Goal: Task Accomplishment & Management: Manage account settings

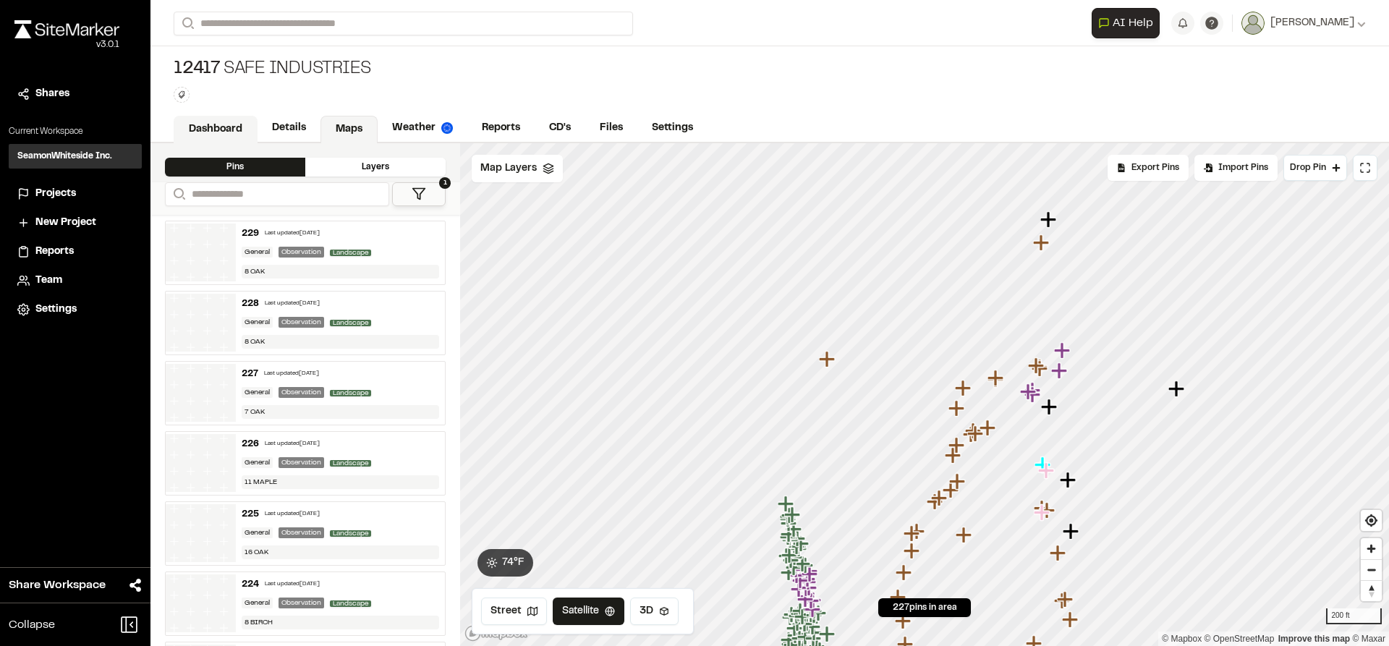
click at [191, 131] on link "Dashboard" at bounding box center [216, 129] width 84 height 27
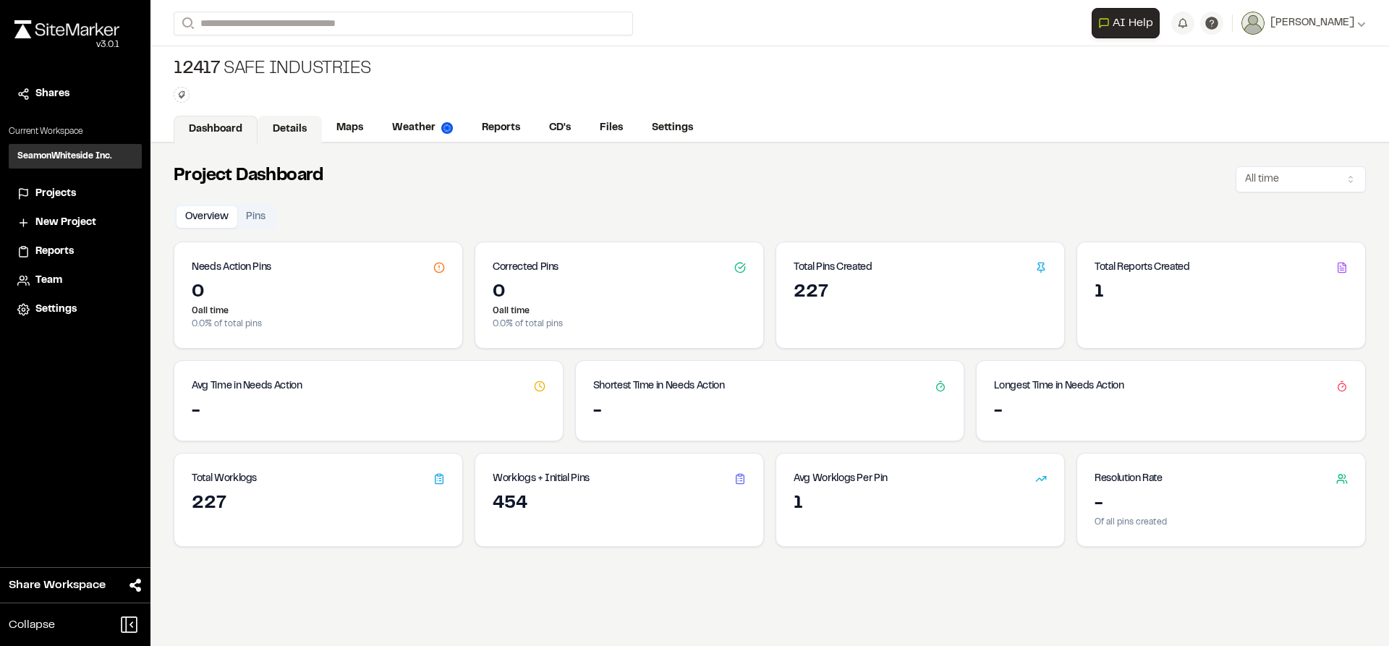
click at [286, 129] on link "Details" at bounding box center [289, 129] width 64 height 27
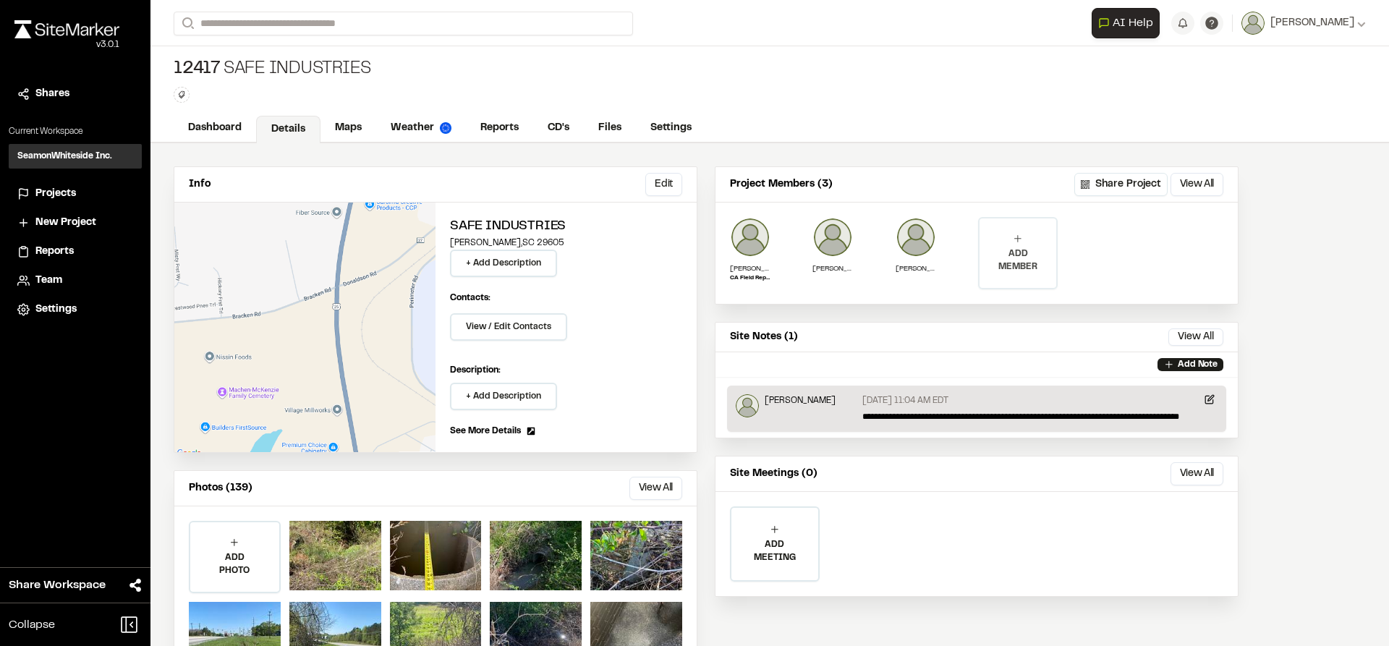
click at [1017, 266] on p "ADD MEMBER" at bounding box center [1017, 260] width 77 height 26
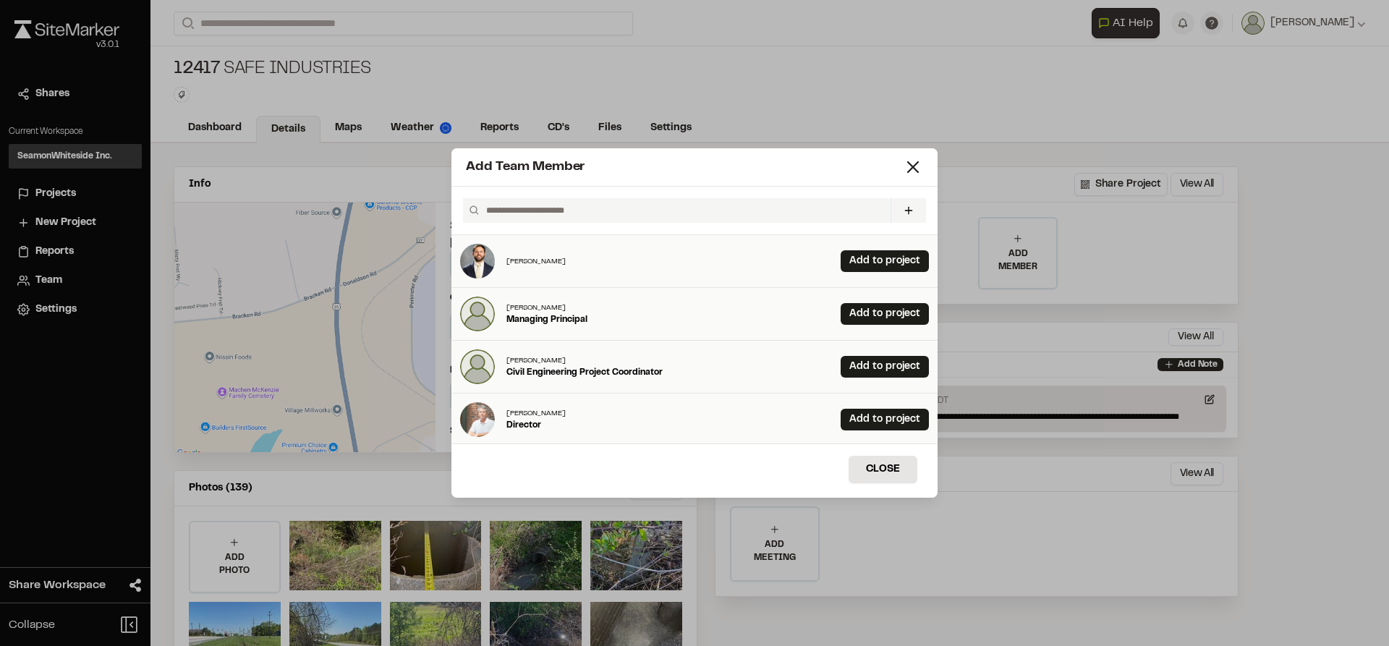
click at [628, 207] on input "text" at bounding box center [682, 210] width 404 height 25
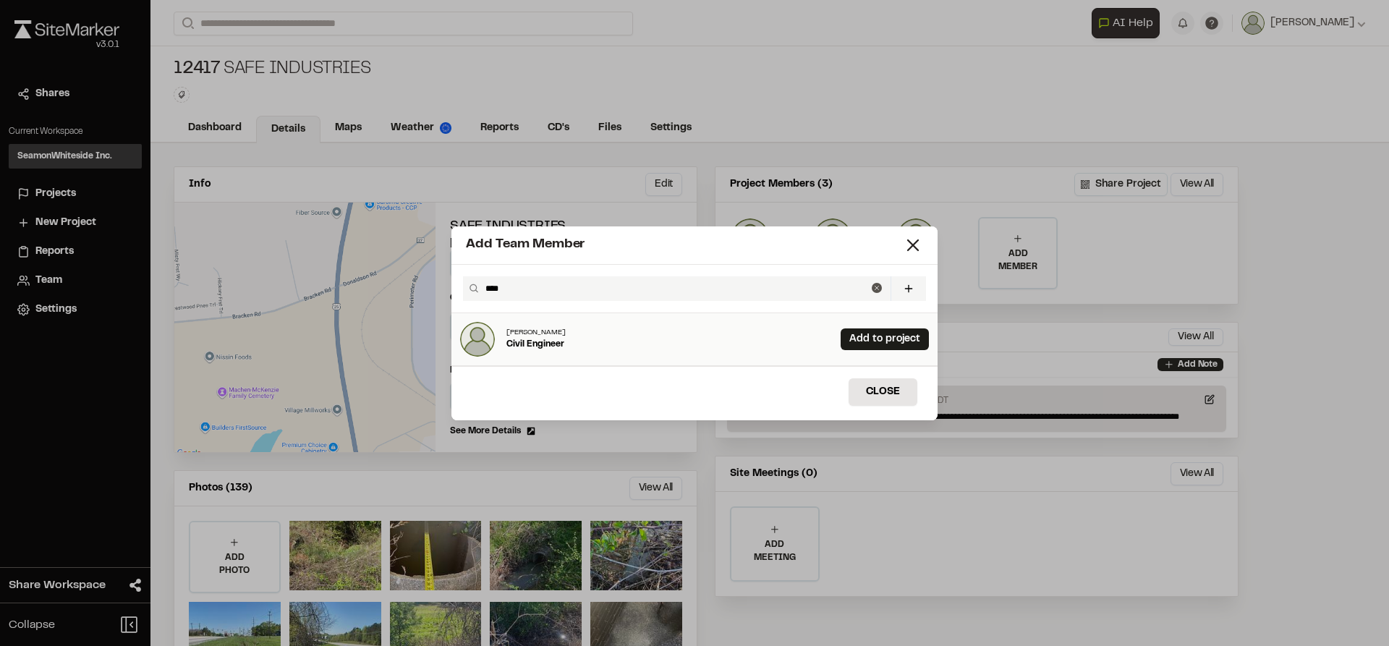
click at [556, 294] on input "****" at bounding box center [675, 288] width 392 height 25
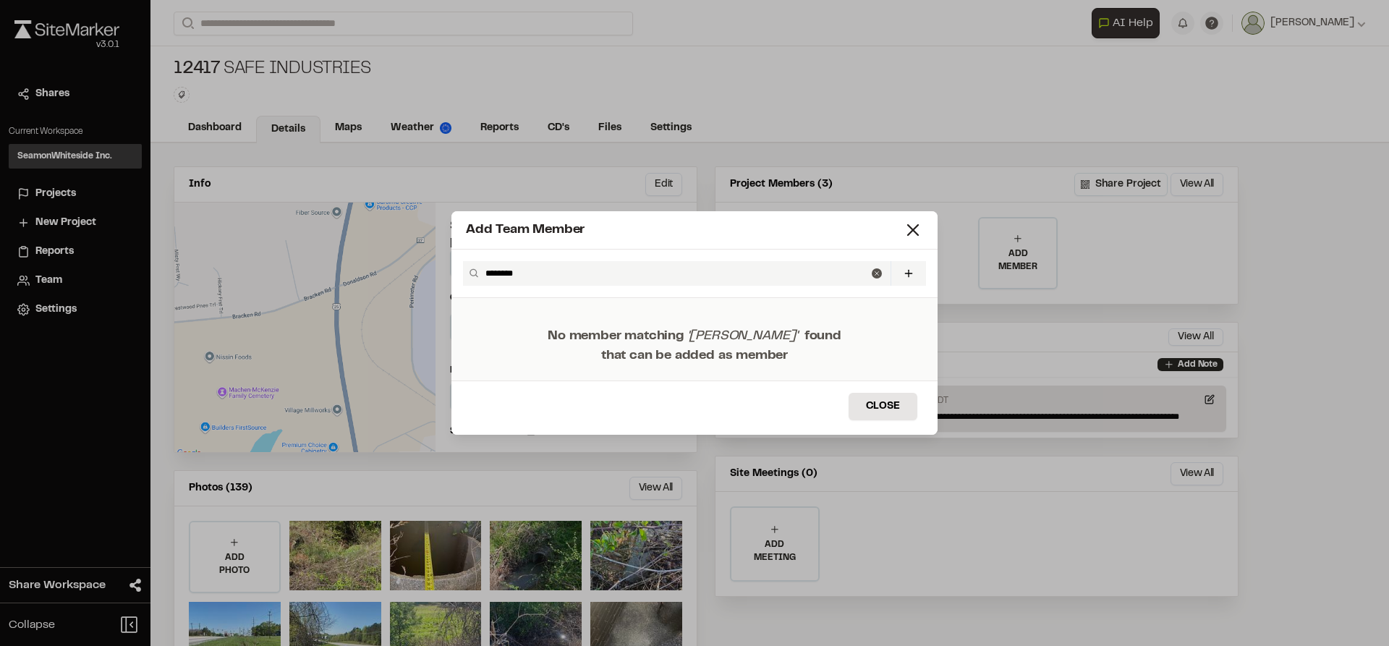
drag, startPoint x: 537, startPoint y: 268, endPoint x: 369, endPoint y: 261, distance: 167.9
click at [369, 261] on div "Add Team Member ******** Invite New Team Member * Required Name Email * Passwor…" at bounding box center [694, 323] width 1389 height 646
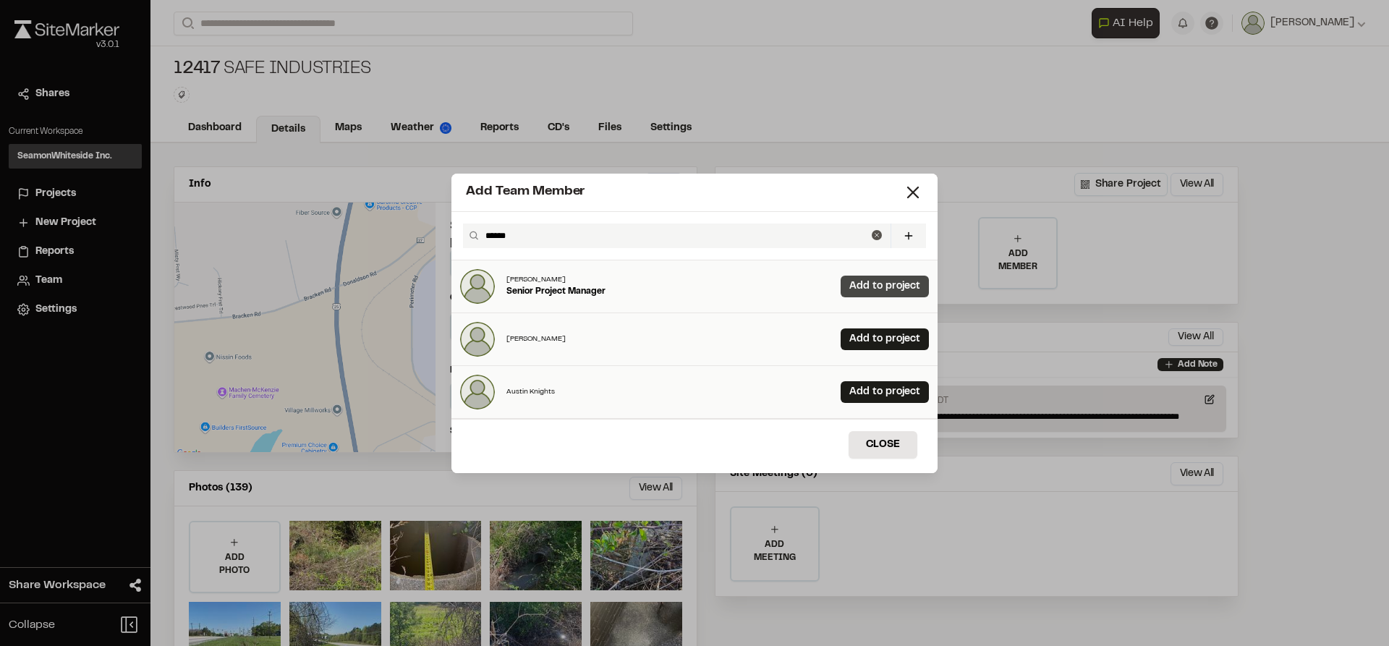
type input "******"
click at [849, 282] on link "Add to project" at bounding box center [884, 287] width 88 height 22
click at [877, 441] on button "Close" at bounding box center [882, 444] width 69 height 27
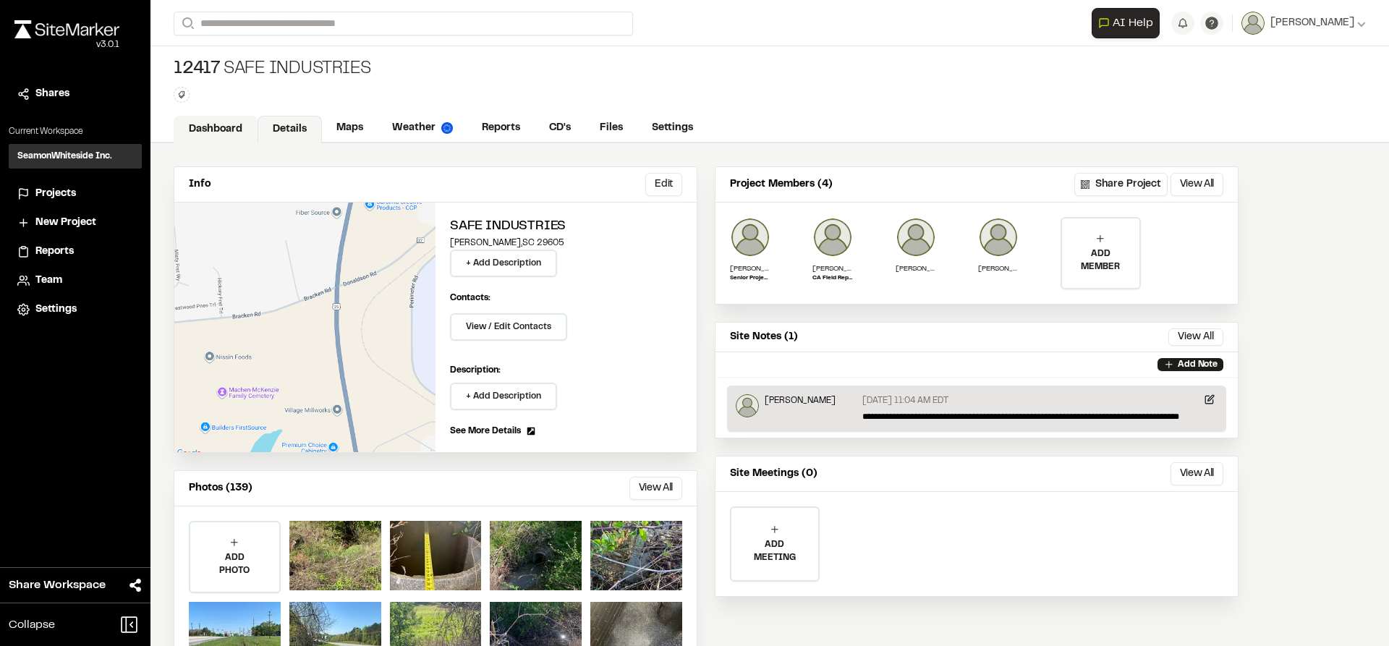
click at [221, 125] on link "Dashboard" at bounding box center [216, 129] width 84 height 27
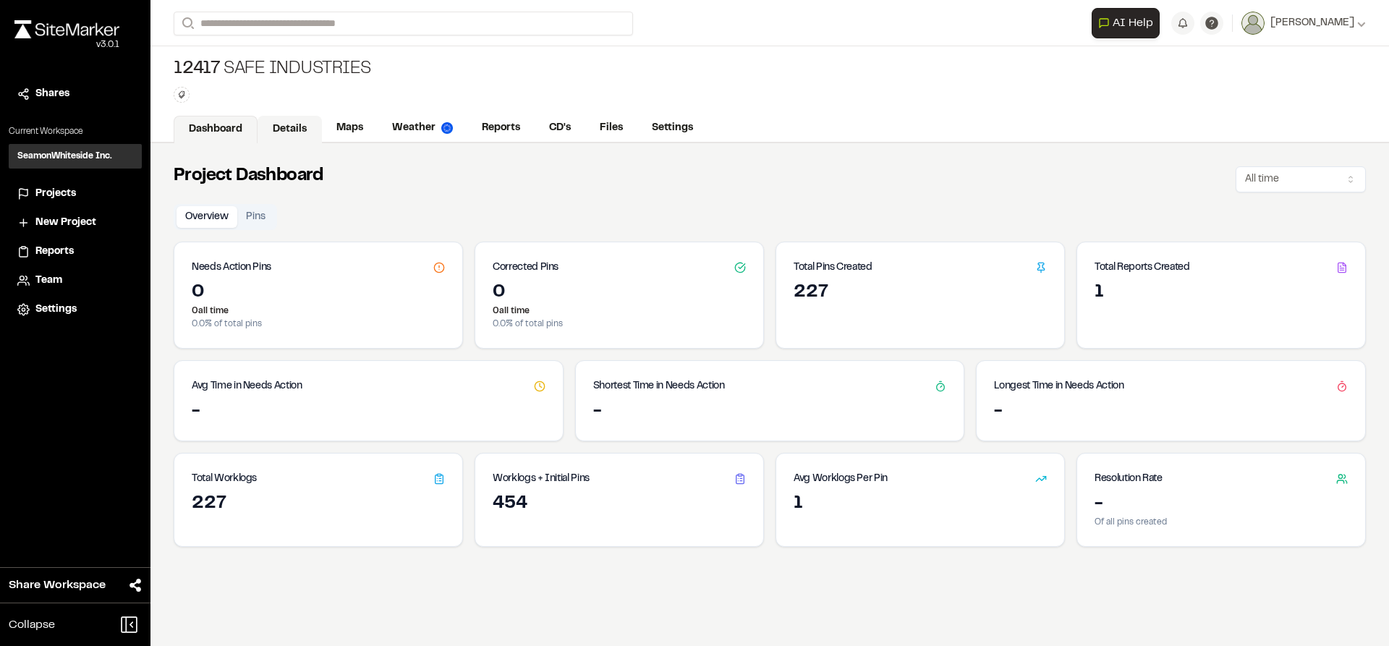
click at [285, 121] on link "Details" at bounding box center [289, 129] width 64 height 27
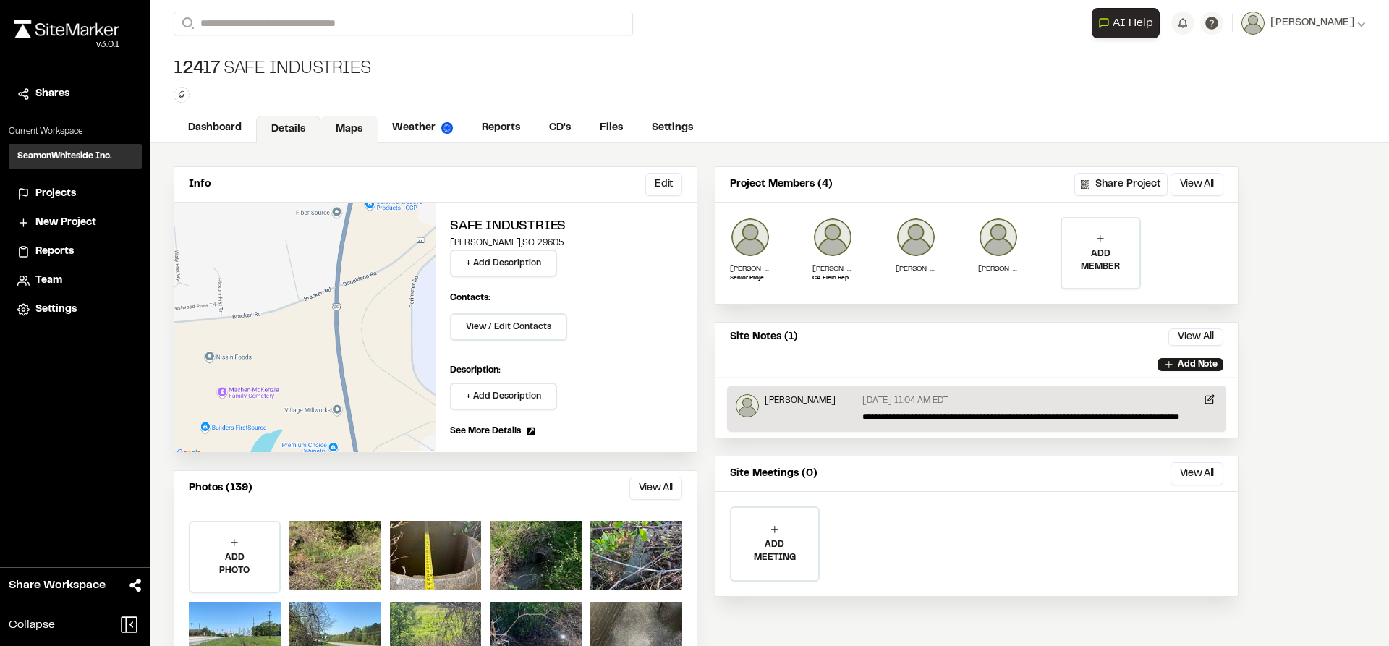
click at [341, 125] on link "Maps" at bounding box center [348, 129] width 57 height 27
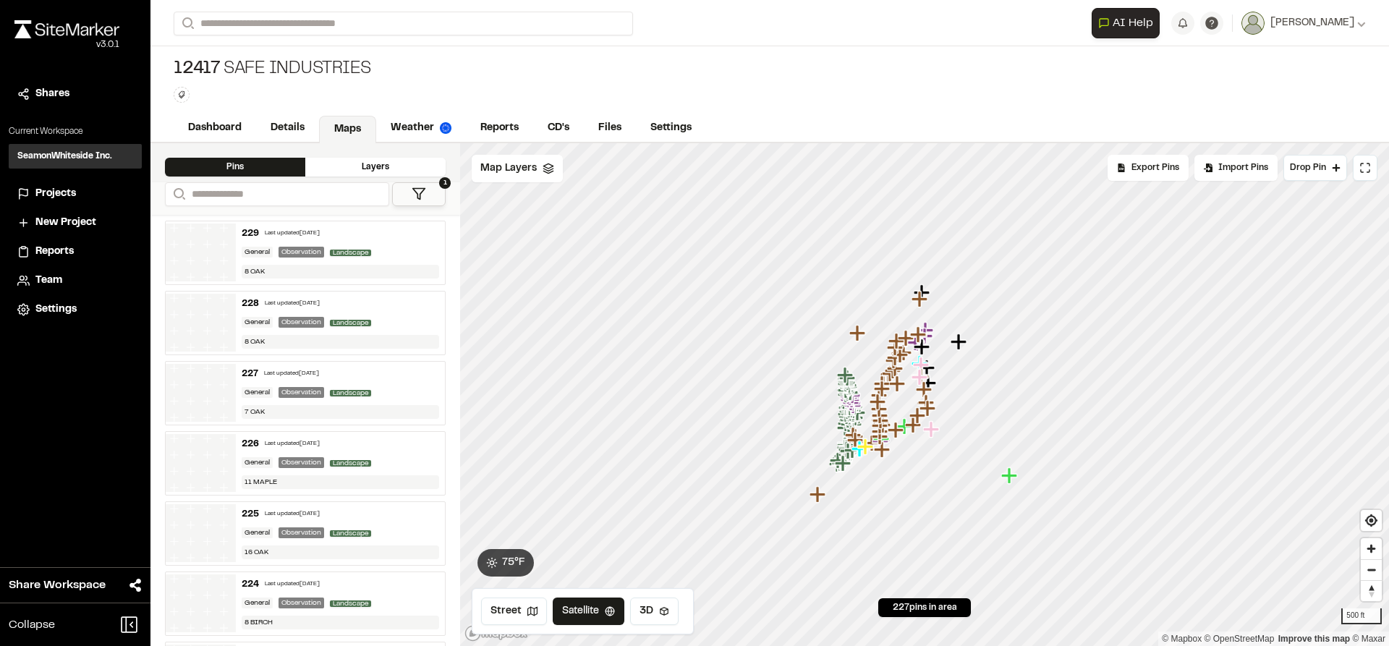
click at [1010, 481] on icon "Map marker" at bounding box center [1009, 475] width 16 height 16
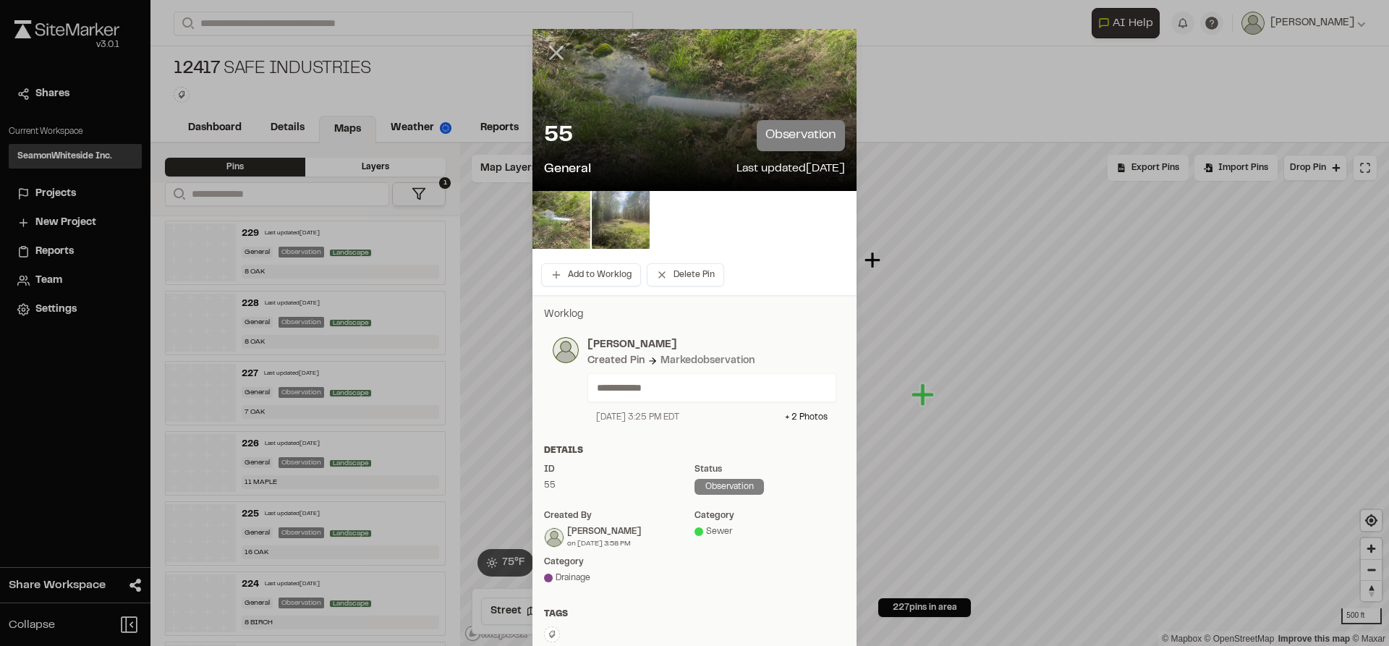
click at [553, 53] on icon at bounding box center [556, 53] width 25 height 25
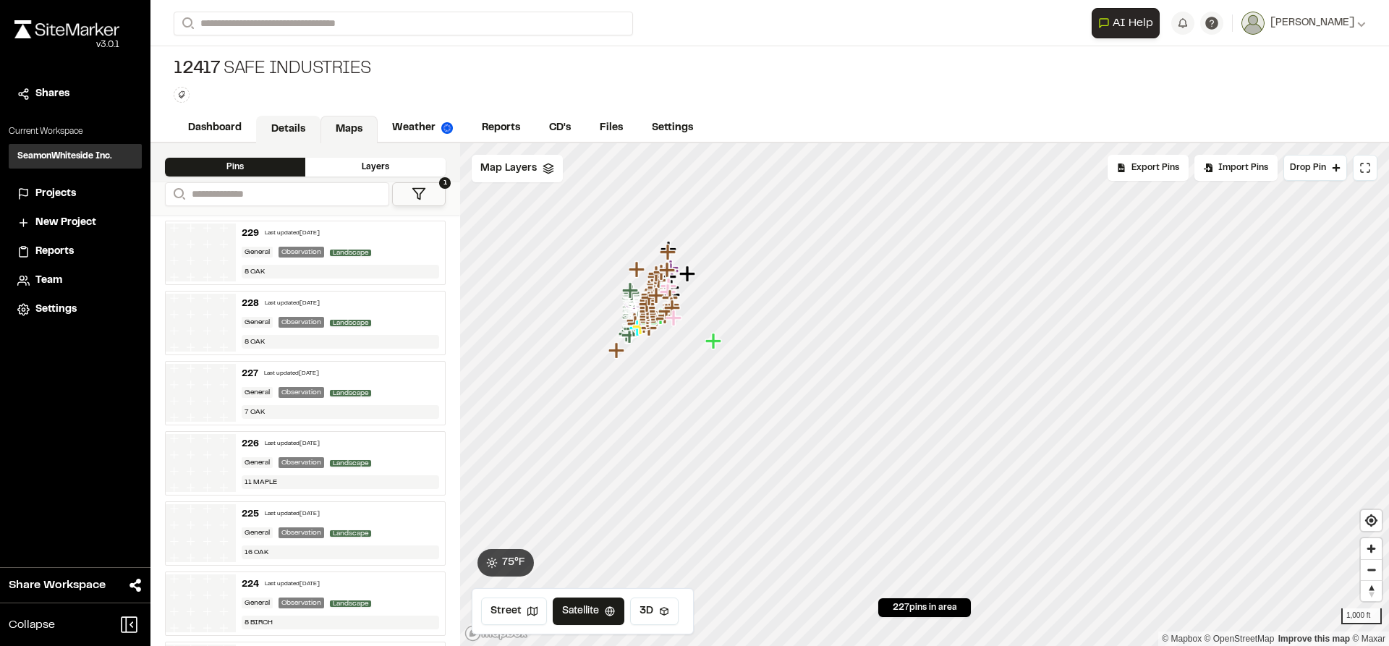
click at [284, 128] on link "Details" at bounding box center [288, 129] width 64 height 27
